Goal: Task Accomplishment & Management: Complete application form

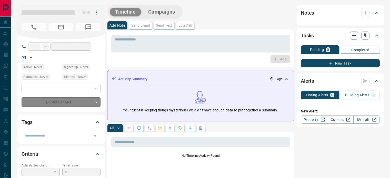
type input "**"
type input "**********"
type input "**"
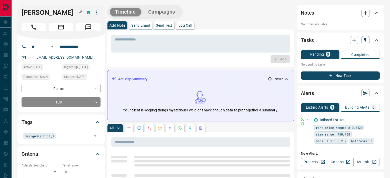
click at [80, 12] on icon "button" at bounding box center [80, 11] width 3 height 3
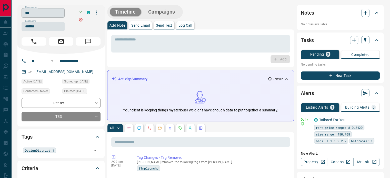
click at [42, 16] on input "***" at bounding box center [43, 12] width 43 height 9
click at [36, 27] on input "*******" at bounding box center [43, 26] width 43 height 9
click at [89, 61] on input "**********" at bounding box center [78, 61] width 40 height 8
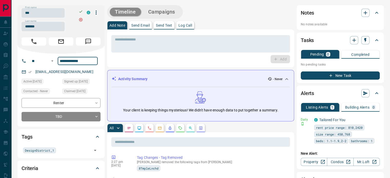
click at [86, 71] on div "[EMAIL_ADDRESS][DOMAIN_NAME]" at bounding box center [61, 72] width 79 height 8
click at [59, 71] on link "[EMAIL_ADDRESS][DOMAIN_NAME]" at bounding box center [64, 72] width 58 height 4
click at [81, 72] on div "[EMAIL_ADDRESS][DOMAIN_NAME]" at bounding box center [61, 72] width 79 height 8
click at [45, 70] on link "[EMAIL_ADDRESS][DOMAIN_NAME]" at bounding box center [64, 72] width 58 height 4
click at [83, 70] on div "[EMAIL_ADDRESS][DOMAIN_NAME]" at bounding box center [61, 72] width 79 height 8
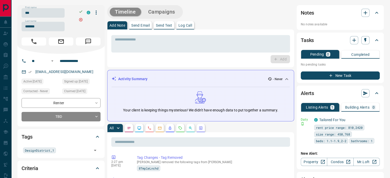
click at [82, 71] on div "[EMAIL_ADDRESS][DOMAIN_NAME]" at bounding box center [61, 72] width 79 height 8
click at [64, 71] on link "[EMAIL_ADDRESS][DOMAIN_NAME]" at bounding box center [64, 72] width 58 height 4
drag, startPoint x: 81, startPoint y: 70, endPoint x: 78, endPoint y: 71, distance: 3.4
click at [81, 70] on div "[EMAIL_ADDRESS][DOMAIN_NAME]" at bounding box center [61, 72] width 79 height 8
click at [80, 70] on div "[EMAIL_ADDRESS][DOMAIN_NAME]" at bounding box center [61, 72] width 79 height 8
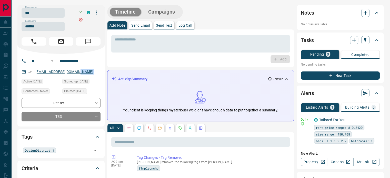
click at [74, 71] on link "[EMAIL_ADDRESS][DOMAIN_NAME]" at bounding box center [64, 72] width 58 height 4
click at [80, 71] on p "[EMAIL_ADDRESS][DOMAIN_NAME]" at bounding box center [64, 72] width 61 height 8
drag, startPoint x: 80, startPoint y: 72, endPoint x: 41, endPoint y: 70, distance: 38.2
click at [41, 70] on p "[EMAIL_ADDRESS][DOMAIN_NAME]" at bounding box center [64, 72] width 61 height 8
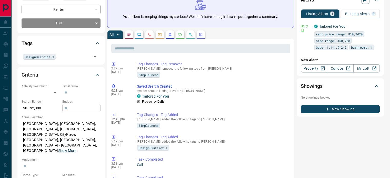
scroll to position [102, 0]
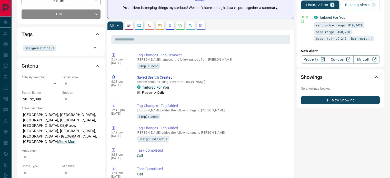
click at [52, 124] on p "[GEOGRAPHIC_DATA], [GEOGRAPHIC_DATA], [GEOGRAPHIC_DATA], [GEOGRAPHIC_DATA], [GE…" at bounding box center [61, 128] width 79 height 35
click at [58, 139] on button "Show More" at bounding box center [67, 141] width 18 height 5
click at [45, 125] on p "[GEOGRAPHIC_DATA], [GEOGRAPHIC_DATA], [GEOGRAPHIC_DATA], [GEOGRAPHIC_DATA], [GE…" at bounding box center [61, 131] width 79 height 41
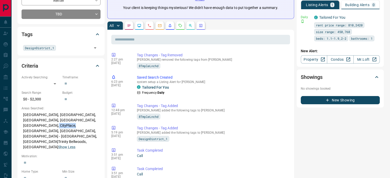
click at [44, 128] on p "[GEOGRAPHIC_DATA], [GEOGRAPHIC_DATA], [GEOGRAPHIC_DATA], [GEOGRAPHIC_DATA], [GE…" at bounding box center [61, 131] width 79 height 41
click at [84, 131] on p "[GEOGRAPHIC_DATA], [GEOGRAPHIC_DATA], [GEOGRAPHIC_DATA], [GEOGRAPHIC_DATA], [GE…" at bounding box center [61, 131] width 79 height 41
click at [31, 117] on p "[GEOGRAPHIC_DATA], [GEOGRAPHIC_DATA], [GEOGRAPHIC_DATA], [GEOGRAPHIC_DATA], [GE…" at bounding box center [61, 131] width 79 height 41
click at [69, 125] on p "[GEOGRAPHIC_DATA], [GEOGRAPHIC_DATA], [GEOGRAPHIC_DATA], [GEOGRAPHIC_DATA], [GE…" at bounding box center [61, 131] width 79 height 41
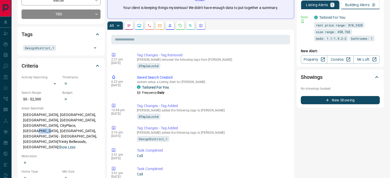
click at [84, 132] on p "[GEOGRAPHIC_DATA], [GEOGRAPHIC_DATA], [GEOGRAPHIC_DATA], [GEOGRAPHIC_DATA], [GE…" at bounding box center [61, 131] width 79 height 41
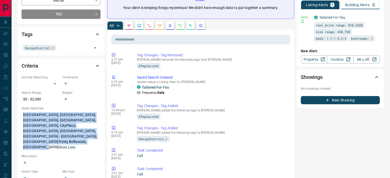
drag, startPoint x: 83, startPoint y: 131, endPoint x: 21, endPoint y: 115, distance: 64.0
click at [21, 115] on div "Criteria Actively Searching: ​ ​ Timeframe: ​ Search Range: $0 - $2,300 Budget:…" at bounding box center [60, 152] width 87 height 189
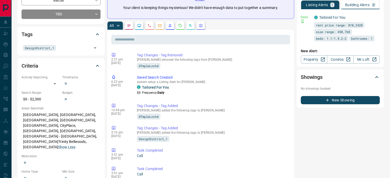
click at [84, 131] on p "[GEOGRAPHIC_DATA], [GEOGRAPHIC_DATA], [GEOGRAPHIC_DATA], [GEOGRAPHIC_DATA], [GE…" at bounding box center [61, 131] width 79 height 41
click at [49, 121] on p "[GEOGRAPHIC_DATA], [GEOGRAPHIC_DATA], [GEOGRAPHIC_DATA], [GEOGRAPHIC_DATA], [GE…" at bounding box center [61, 131] width 79 height 41
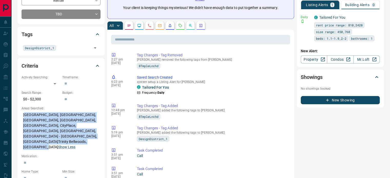
drag, startPoint x: 82, startPoint y: 131, endPoint x: 24, endPoint y: 116, distance: 60.1
click at [24, 116] on p "[GEOGRAPHIC_DATA], [GEOGRAPHIC_DATA], [GEOGRAPHIC_DATA], [GEOGRAPHIC_DATA], [GE…" at bounding box center [61, 131] width 79 height 41
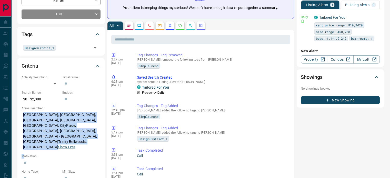
click at [24, 116] on p "[GEOGRAPHIC_DATA], [GEOGRAPHIC_DATA], [GEOGRAPHIC_DATA], [GEOGRAPHIC_DATA], [GE…" at bounding box center [61, 131] width 79 height 41
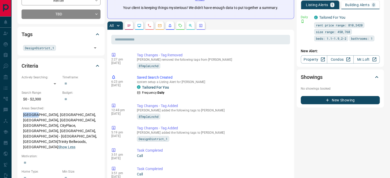
click at [24, 116] on p "[GEOGRAPHIC_DATA], [GEOGRAPHIC_DATA], [GEOGRAPHIC_DATA], [GEOGRAPHIC_DATA], [GE…" at bounding box center [61, 131] width 79 height 41
click at [23, 114] on p "[GEOGRAPHIC_DATA], [GEOGRAPHIC_DATA], [GEOGRAPHIC_DATA], [GEOGRAPHIC_DATA], [GE…" at bounding box center [61, 131] width 79 height 41
click at [23, 113] on p "[GEOGRAPHIC_DATA], [GEOGRAPHIC_DATA], [GEOGRAPHIC_DATA], [GEOGRAPHIC_DATA], [GE…" at bounding box center [61, 131] width 79 height 41
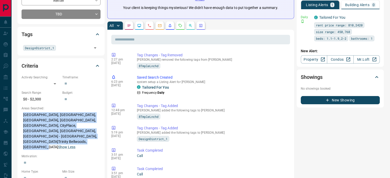
drag, startPoint x: 31, startPoint y: 116, endPoint x: 83, endPoint y: 131, distance: 54.2
click at [83, 131] on p "[GEOGRAPHIC_DATA], [GEOGRAPHIC_DATA], [GEOGRAPHIC_DATA], [GEOGRAPHIC_DATA], [GE…" at bounding box center [61, 131] width 79 height 41
copy p "[GEOGRAPHIC_DATA], [GEOGRAPHIC_DATA], [GEOGRAPHIC_DATA], [GEOGRAPHIC_DATA], [GE…"
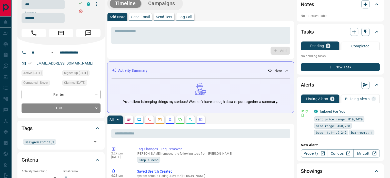
scroll to position [0, 0]
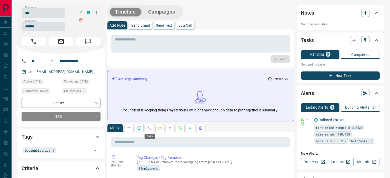
click at [150, 128] on icon "Calls" at bounding box center [149, 128] width 4 height 4
